Goal: Task Accomplishment & Management: Complete application form

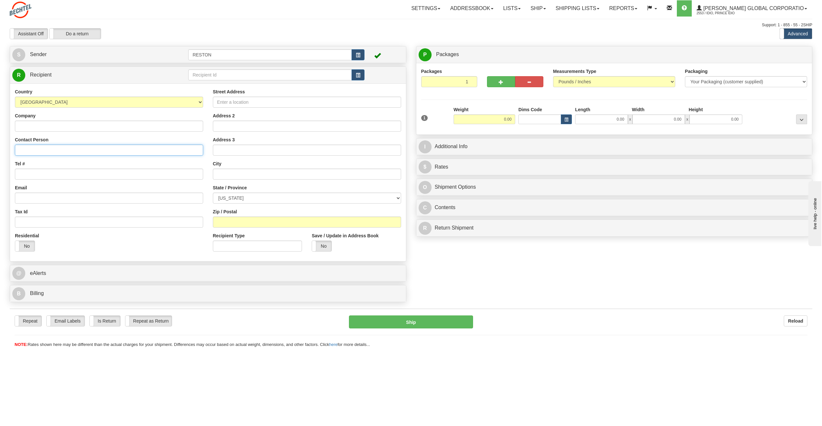
click at [34, 148] on input "Contact Person" at bounding box center [109, 150] width 188 height 11
paste input "[PERSON_NAME]"
type input "[PERSON_NAME]"
paste input "[PHONE_NUMBER]"
type input "[PHONE_NUMBER]"
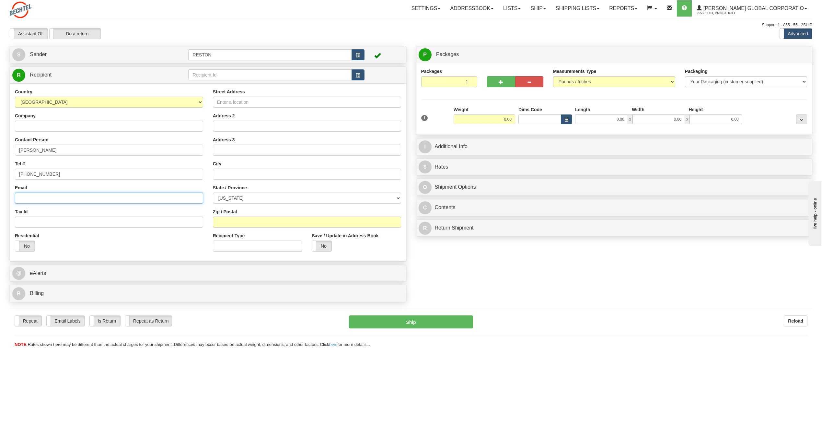
paste input "[EMAIL_ADDRESS][PERSON_NAME][DOMAIN_NAME]"
type input "[EMAIL_ADDRESS][PERSON_NAME][DOMAIN_NAME]"
paste input "[STREET_ADDRESS]"
type input "[STREET_ADDRESS]"
paste input "Winnemucca"
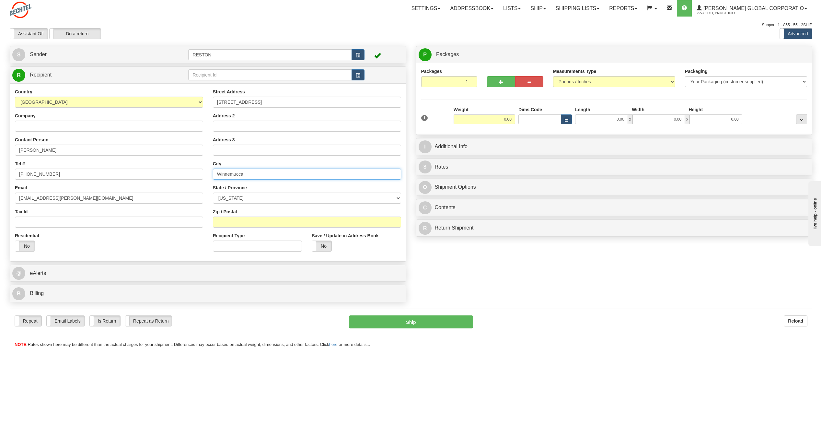
click at [217, 173] on input "Winnemucca" at bounding box center [307, 174] width 188 height 11
type input "Winnemucca"
click at [232, 199] on select "[US_STATE] [US_STATE] [US_STATE] [US_STATE] Armed Forces America Armed Forces E…" at bounding box center [307, 197] width 188 height 11
select select "NV"
click at [213, 192] on select "[US_STATE] [US_STATE] [US_STATE] [US_STATE] Armed Forces America Armed Forces E…" at bounding box center [307, 197] width 188 height 11
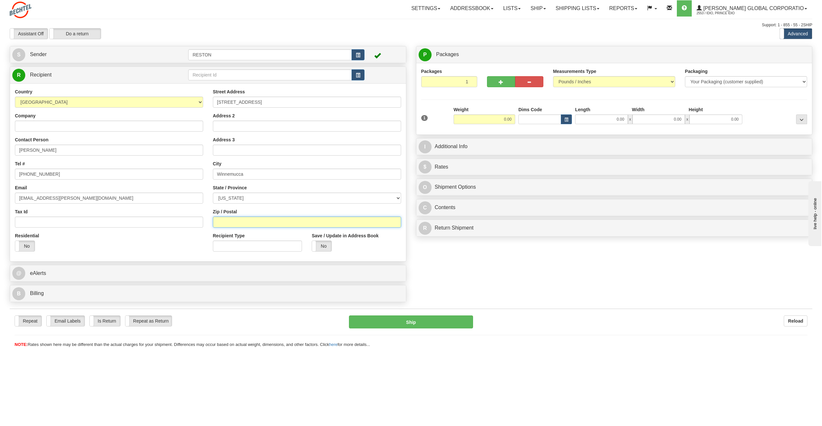
paste input "89445"
type input "89445"
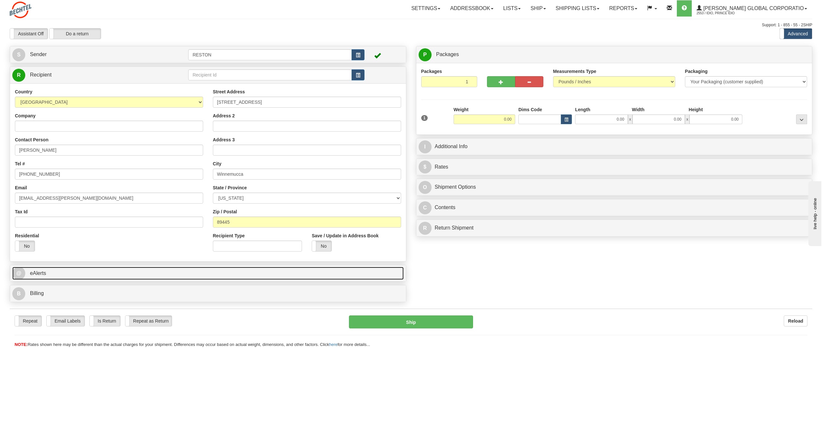
click at [74, 273] on link "@ eAlerts" at bounding box center [207, 273] width 391 height 13
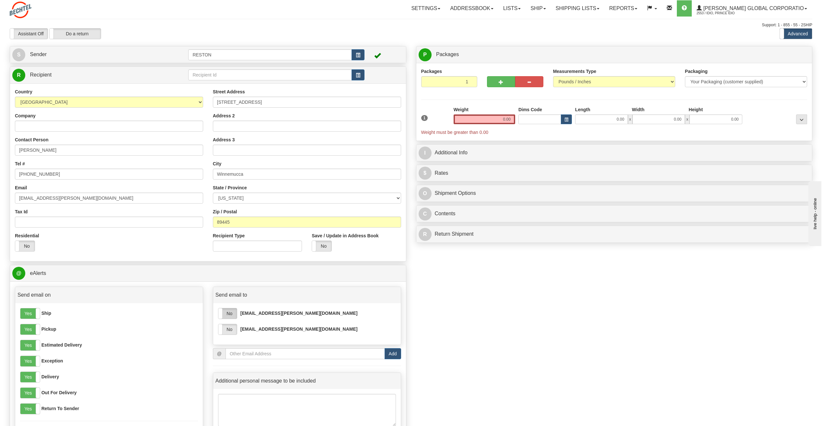
click at [232, 314] on label "No" at bounding box center [227, 313] width 18 height 10
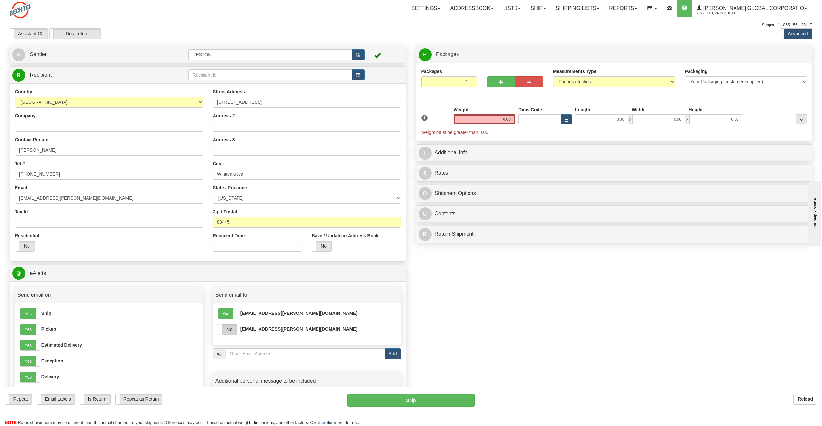
click at [233, 332] on label "No" at bounding box center [227, 329] width 18 height 10
click at [500, 122] on input "0.00" at bounding box center [485, 119] width 62 height 10
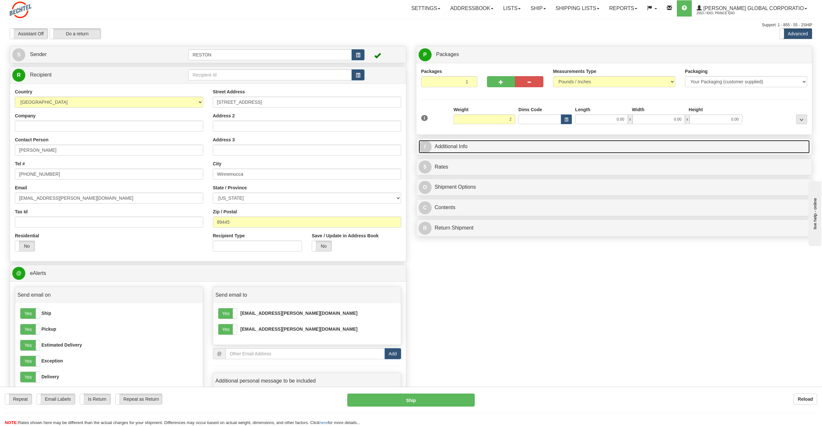
type input "2.00"
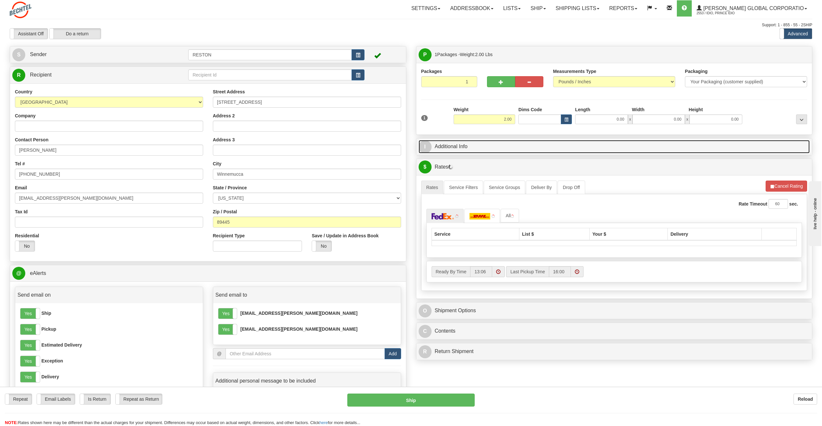
click at [485, 150] on link "I Additional Info" at bounding box center [614, 146] width 391 height 13
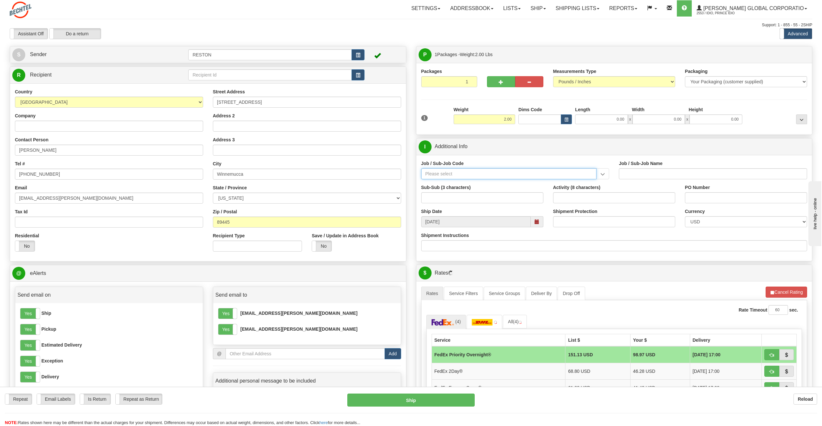
paste input "26529-142"
type input "26529-142"
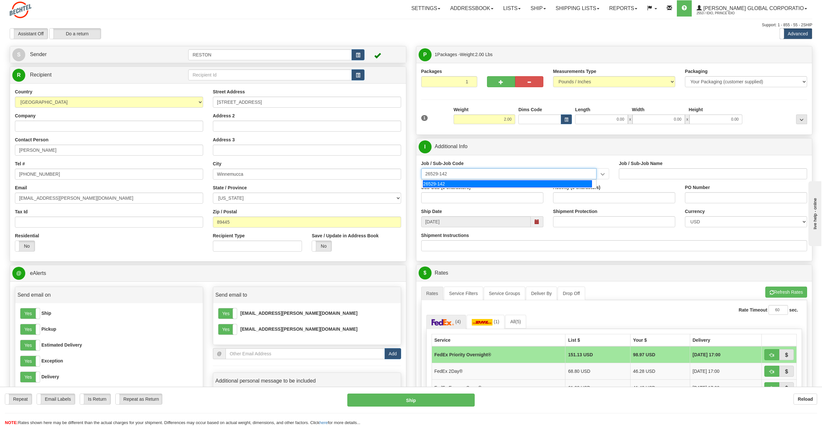
click at [465, 185] on div "26529-142" at bounding box center [507, 183] width 169 height 7
type input "[PERSON_NAME] PASS PROJECT - [PERSON_NAME][GEOGRAPHIC_DATA] SITE OFFICE E"
type input "26529-142"
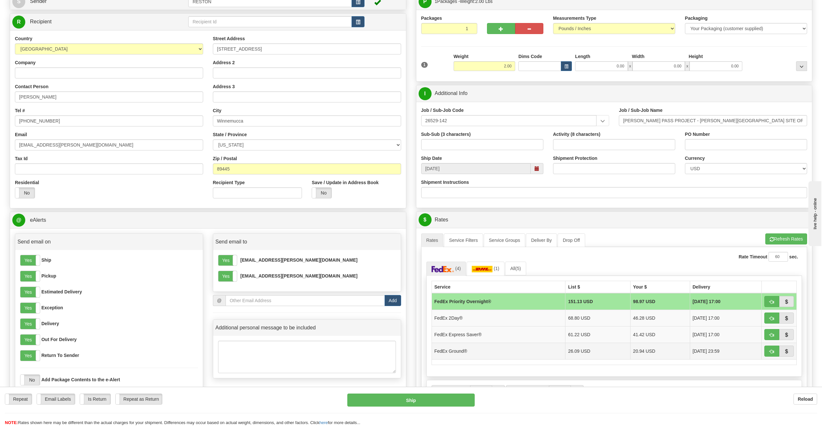
scroll to position [65, 0]
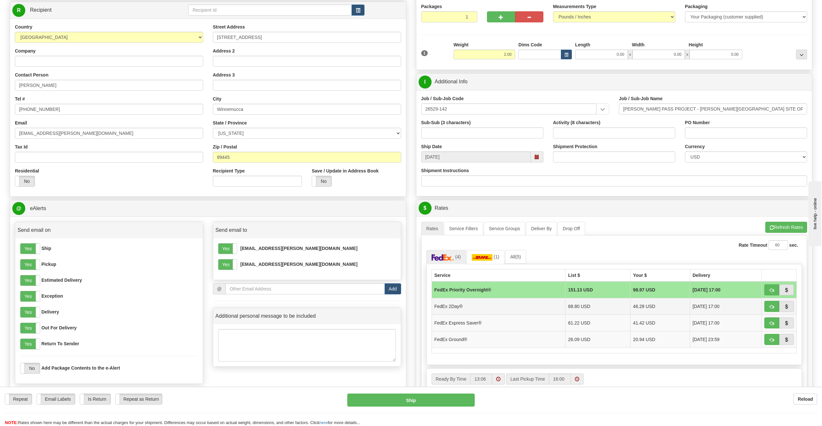
click at [500, 309] on td "FedEx 2Day®" at bounding box center [499, 306] width 134 height 17
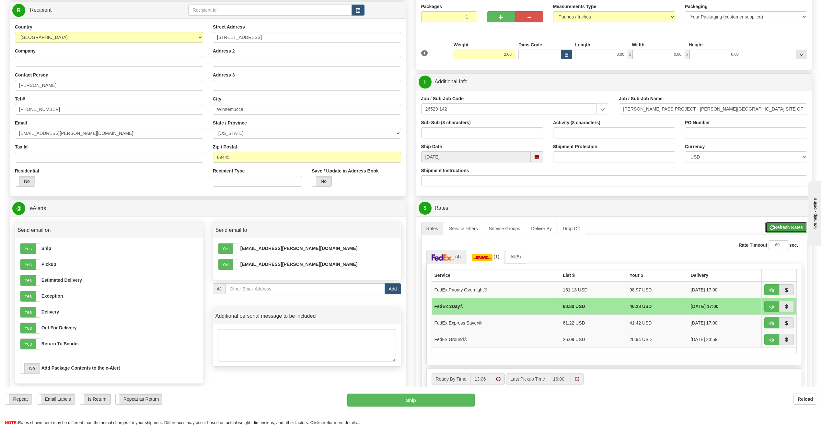
click at [777, 228] on button "Refresh Rates" at bounding box center [786, 227] width 42 height 11
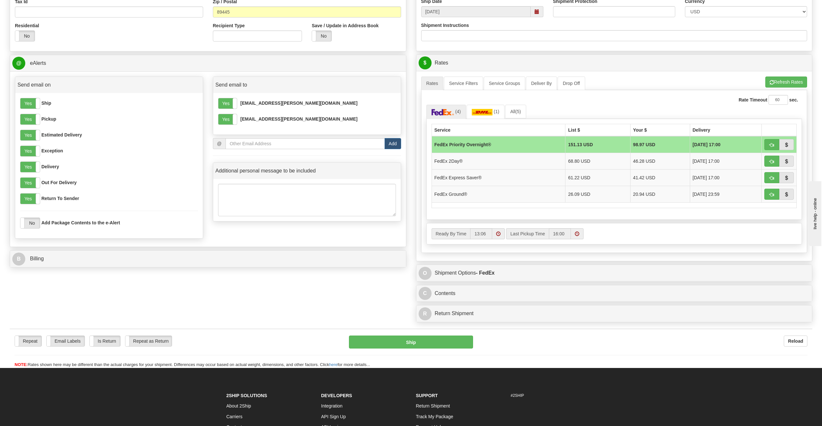
scroll to position [227, 0]
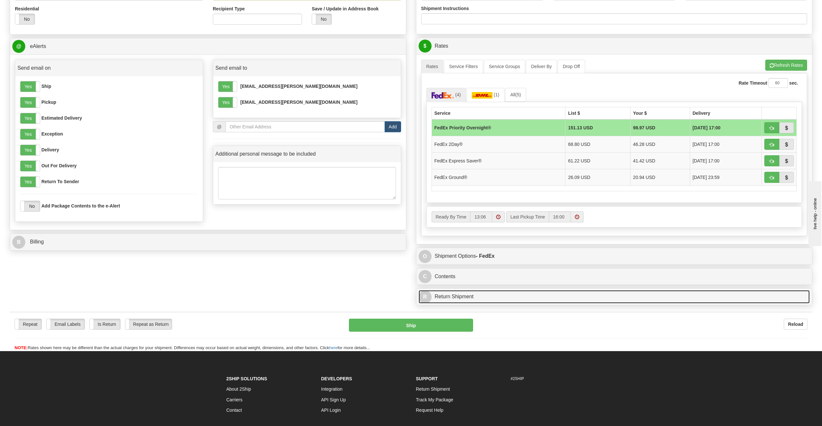
click at [472, 293] on link "R Return Shipment" at bounding box center [614, 296] width 391 height 13
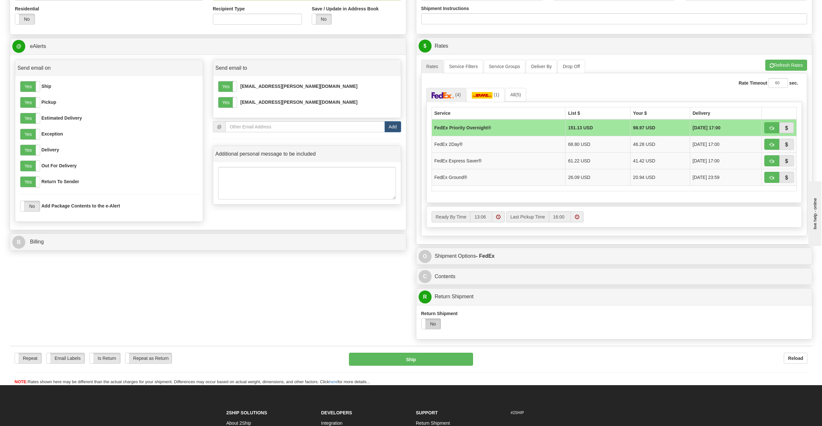
click at [437, 326] on label "No" at bounding box center [431, 324] width 19 height 10
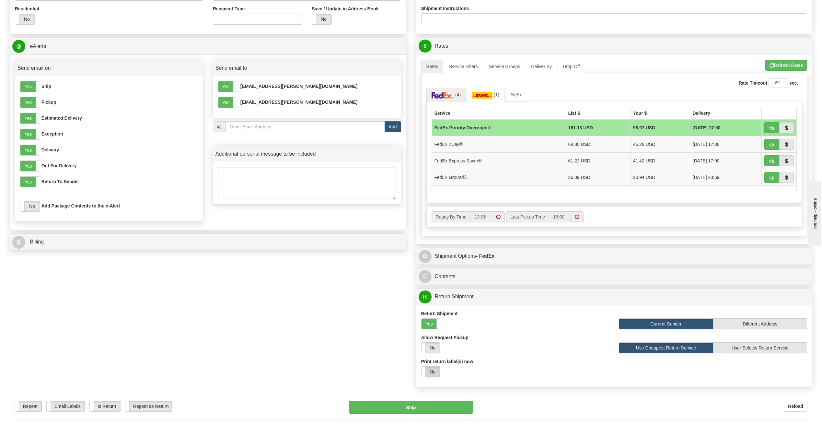
click at [436, 374] on label "No" at bounding box center [431, 371] width 18 height 10
select select "1"
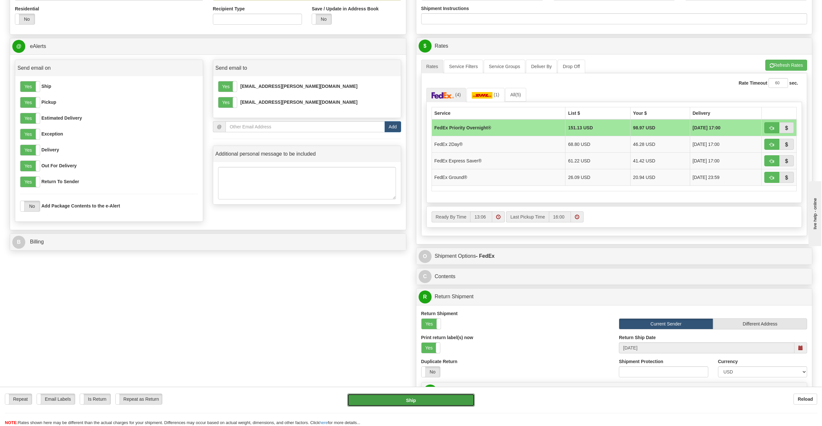
drag, startPoint x: 459, startPoint y: 401, endPoint x: 195, endPoint y: 313, distance: 278.6
click at [195, 319] on form "Pre-print Ship Docs. [GEOGRAPHIC_DATA] Close Consolidation Unit Close Consolida…" at bounding box center [411, 213] width 803 height 789
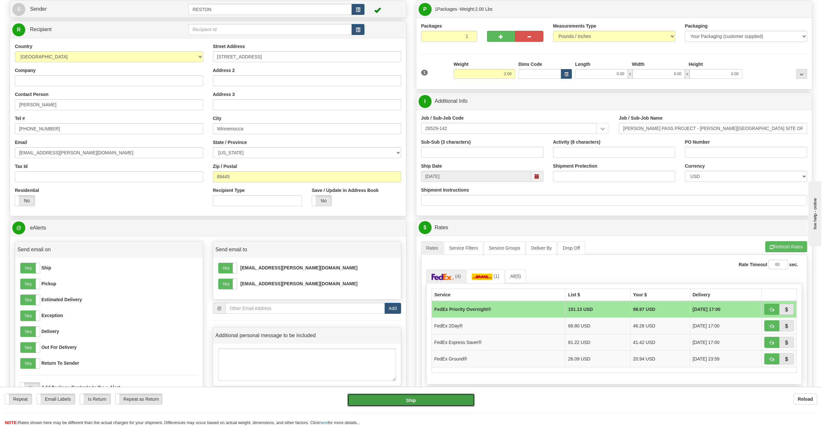
scroll to position [0, 0]
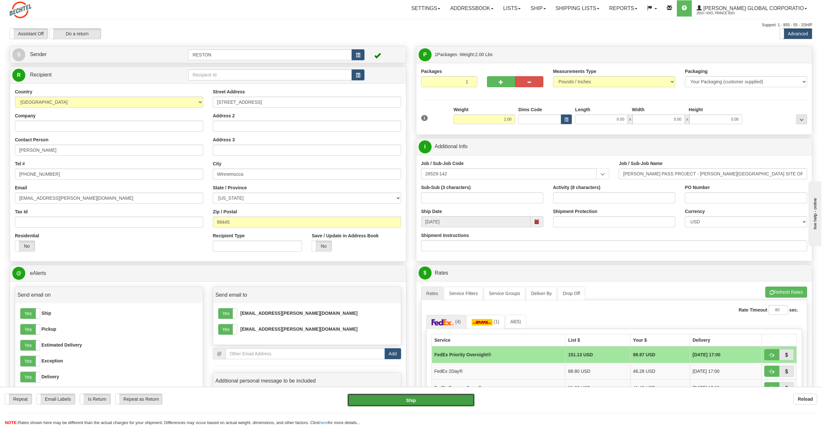
click at [403, 403] on button "Ship" at bounding box center [410, 399] width 127 height 13
type input "01"
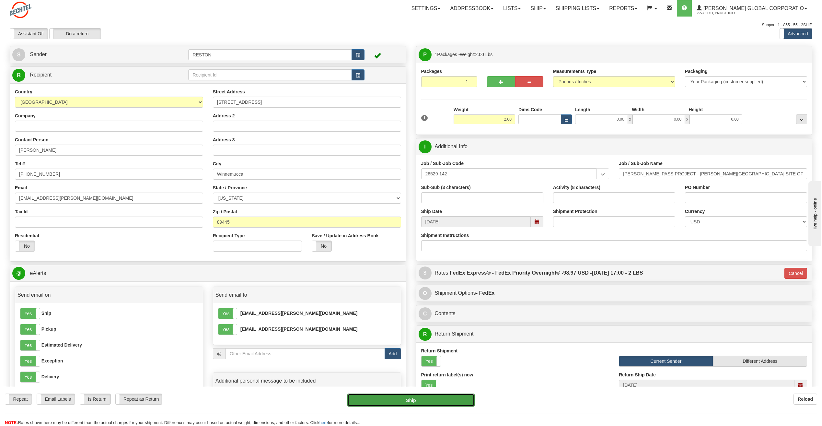
click at [413, 399] on button "Ship" at bounding box center [410, 399] width 127 height 13
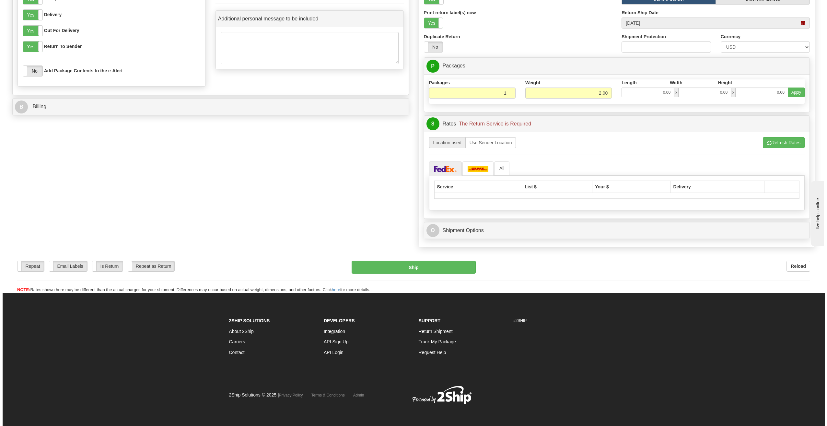
scroll to position [364, 0]
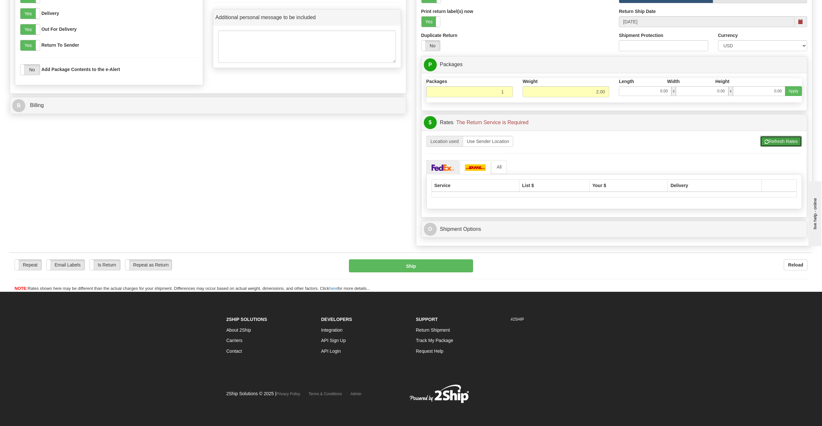
click at [767, 140] on span "button" at bounding box center [766, 142] width 5 height 4
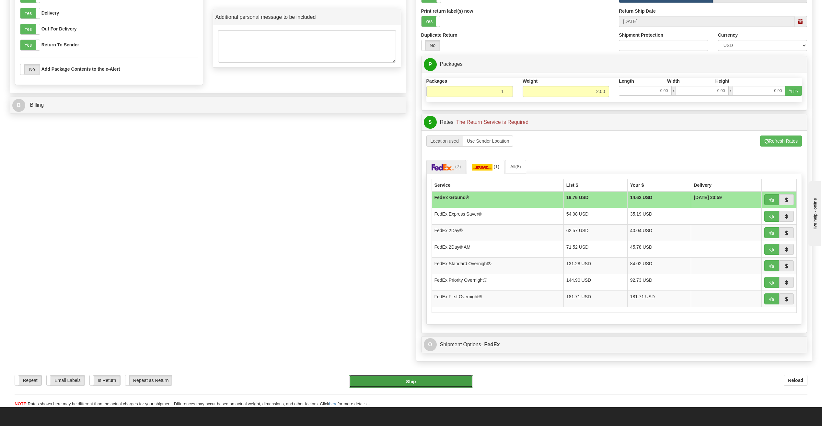
click at [432, 380] on button "Ship" at bounding box center [411, 381] width 124 height 13
type input "92"
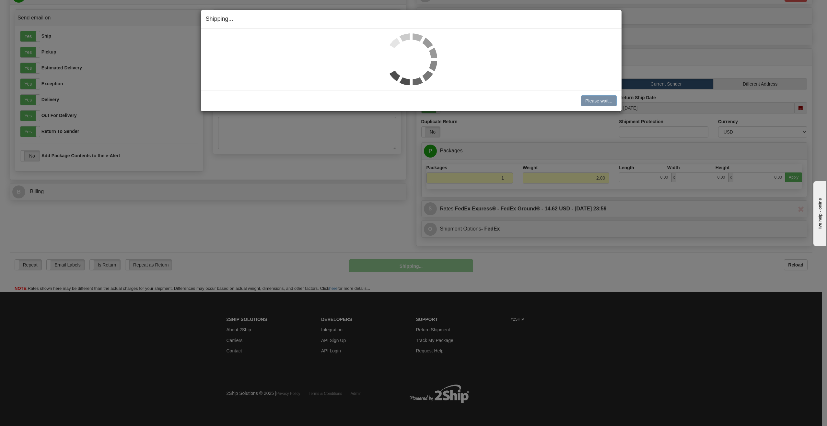
scroll to position [277, 0]
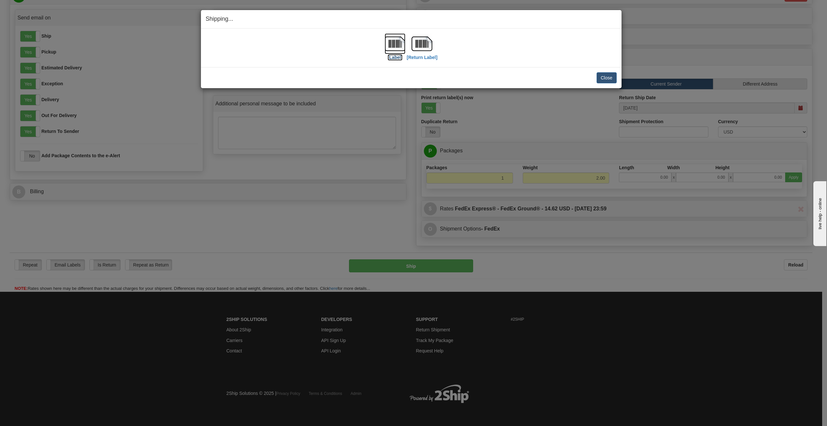
click at [395, 58] on label "[Label]" at bounding box center [395, 57] width 15 height 6
click at [417, 57] on label "[Return Label]" at bounding box center [422, 57] width 31 height 6
